Goal: Transaction & Acquisition: Purchase product/service

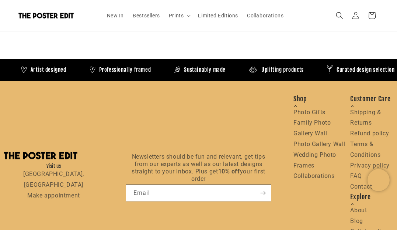
scroll to position [1436, 0]
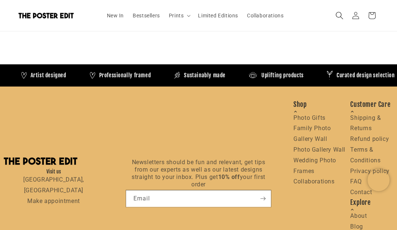
click at [338, 16] on icon "Search" at bounding box center [340, 15] width 8 height 8
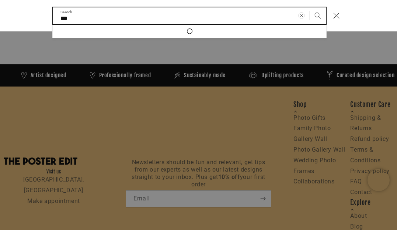
scroll to position [0, 131]
type input "*"
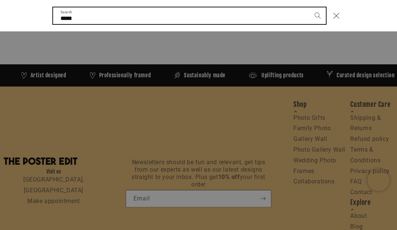
type input "*****"
click at [310, 7] on button "Search" at bounding box center [318, 15] width 16 height 16
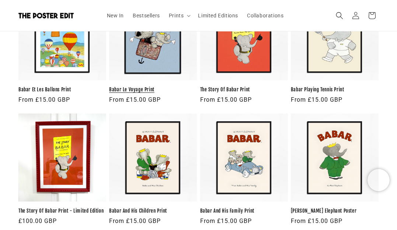
scroll to position [164, 0]
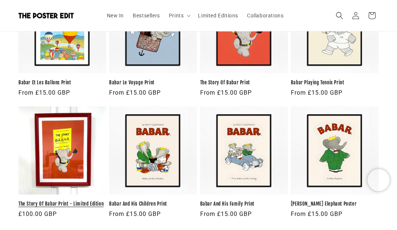
click at [73, 200] on link "The Story Of Babar Print - Limited Edition" at bounding box center [62, 203] width 88 height 6
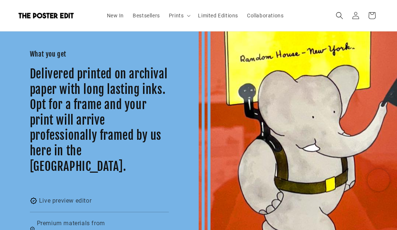
scroll to position [0, 262]
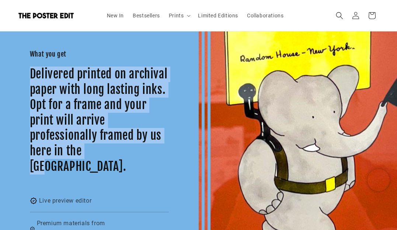
drag, startPoint x: 31, startPoint y: 80, endPoint x: 120, endPoint y: 169, distance: 125.5
click at [120, 169] on div "What you get Delivered printed on archival paper with long lasting inks. Opt fo…" at bounding box center [99, 161] width 199 height 282
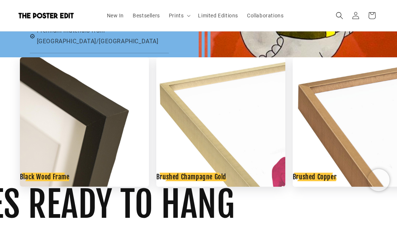
scroll to position [223, 0]
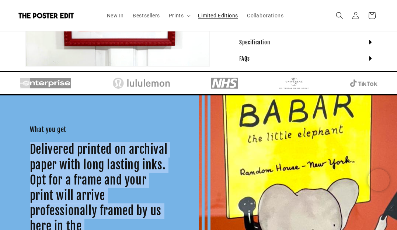
click at [207, 17] on span "Limited Editions" at bounding box center [218, 15] width 40 height 7
